Goal: Transaction & Acquisition: Purchase product/service

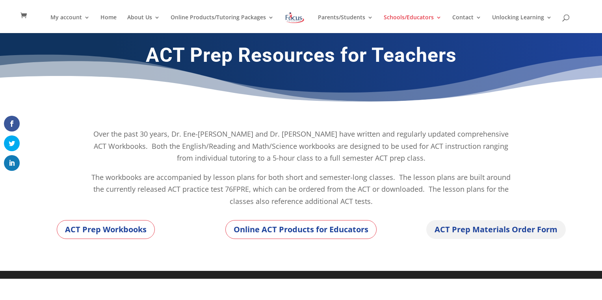
click at [479, 228] on link "ACT Prep Materials Order Form" at bounding box center [495, 229] width 139 height 19
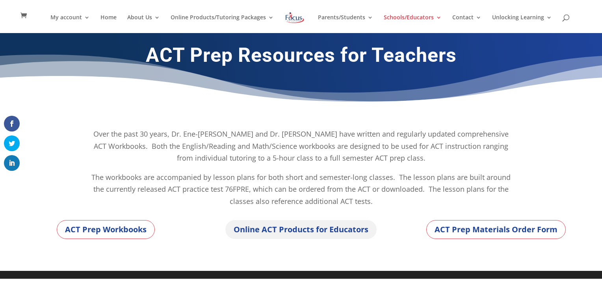
click at [274, 230] on link "Online ACT Products for Educators" at bounding box center [300, 229] width 151 height 19
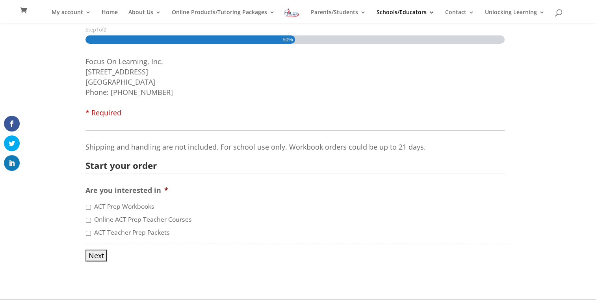
scroll to position [104, 0]
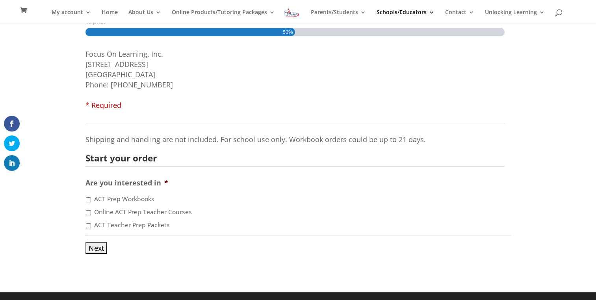
click at [88, 225] on input "ACT Teacher Prep Packets" at bounding box center [88, 225] width 5 height 5
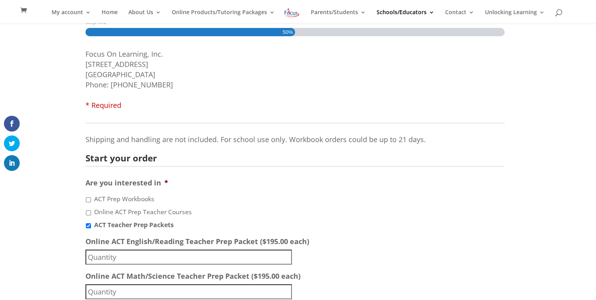
click at [88, 226] on input "ACT Teacher Prep Packets" at bounding box center [88, 225] width 5 height 5
checkbox input "false"
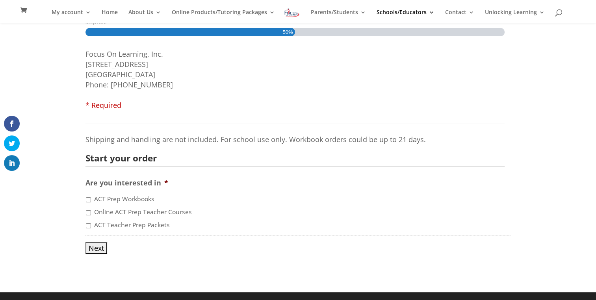
click at [88, 198] on input "ACT Prep Workbooks" at bounding box center [88, 199] width 5 height 5
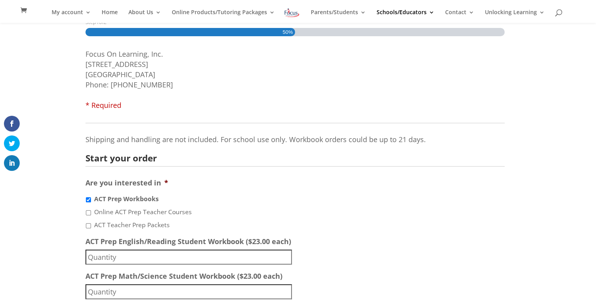
click at [88, 198] on input "ACT Prep Workbooks" at bounding box center [88, 199] width 5 height 5
checkbox input "false"
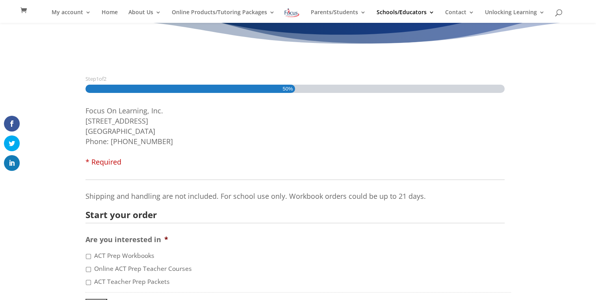
scroll to position [0, 0]
